Goal: Task Accomplishment & Management: Manage account settings

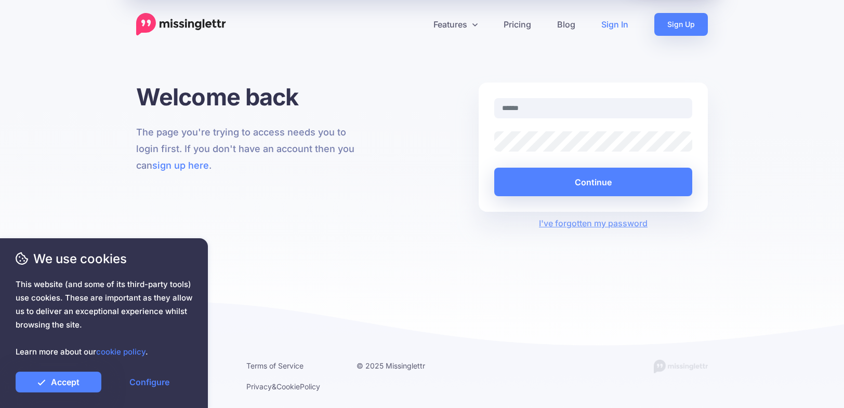
click at [512, 110] on input "text" at bounding box center [593, 108] width 198 height 20
type input "**********"
click at [494, 168] on button "Continue" at bounding box center [593, 182] width 198 height 29
click at [84, 381] on link "Accept" at bounding box center [59, 382] width 86 height 21
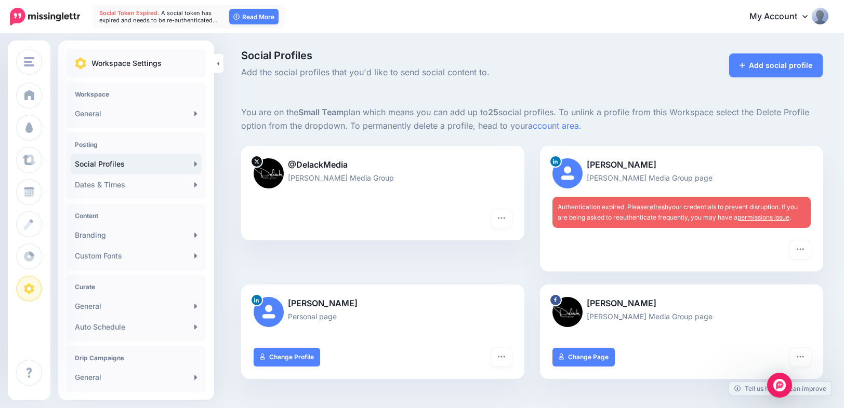
click at [656, 202] on div "Authentication expired. Please refresh your credentials to prevent disruption. …" at bounding box center [681, 212] width 258 height 31
click at [656, 206] on link "refresh" at bounding box center [657, 207] width 21 height 8
